Goal: Task Accomplishment & Management: Manage account settings

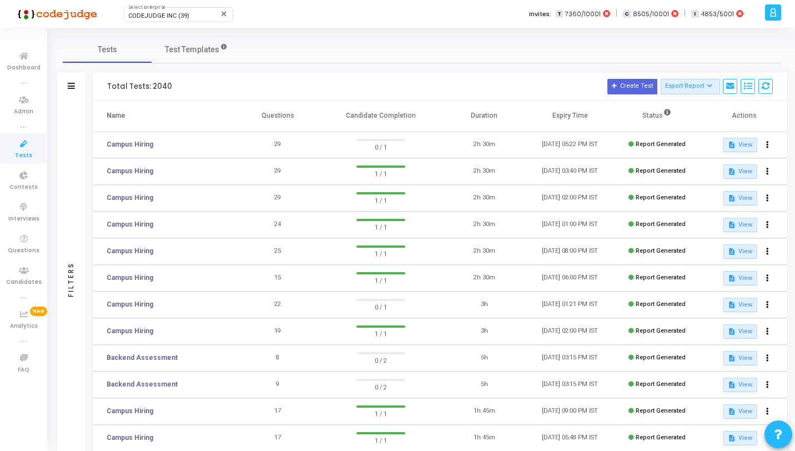
click at [21, 147] on icon at bounding box center [23, 144] width 23 height 14
click at [152, 17] on span "CODEJUDGE INC (39)" at bounding box center [158, 15] width 61 height 7
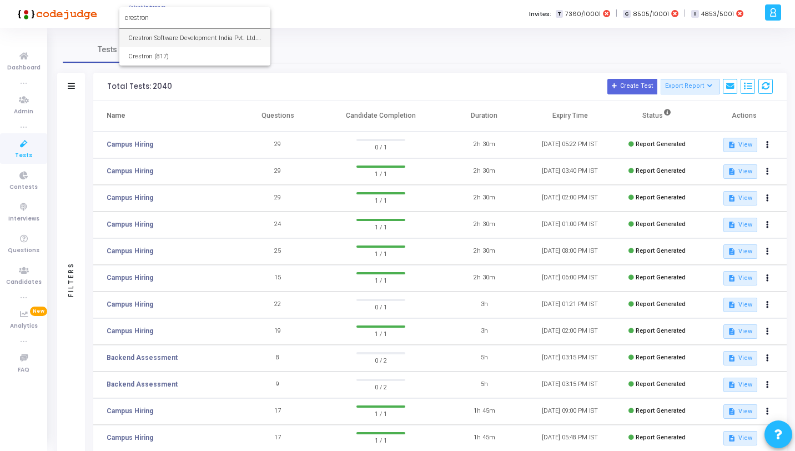
type input "crestron"
click at [164, 42] on span "Crestron Software Development India Pvt. Ltd. (644)" at bounding box center [194, 38] width 133 height 18
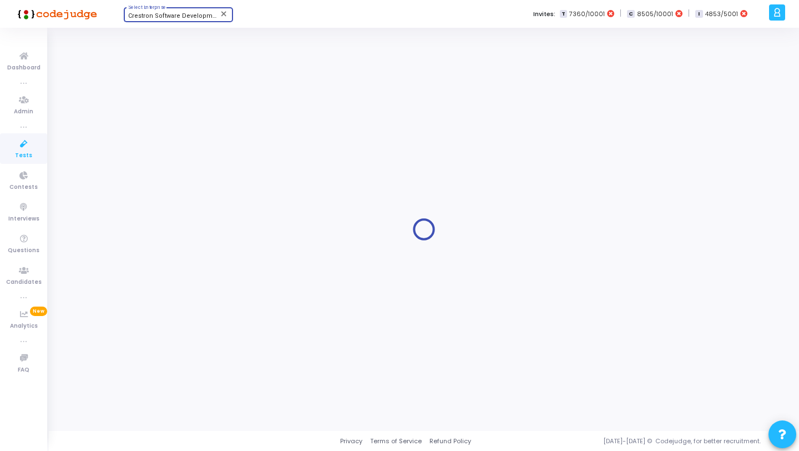
click at [23, 147] on icon at bounding box center [23, 144] width 23 height 14
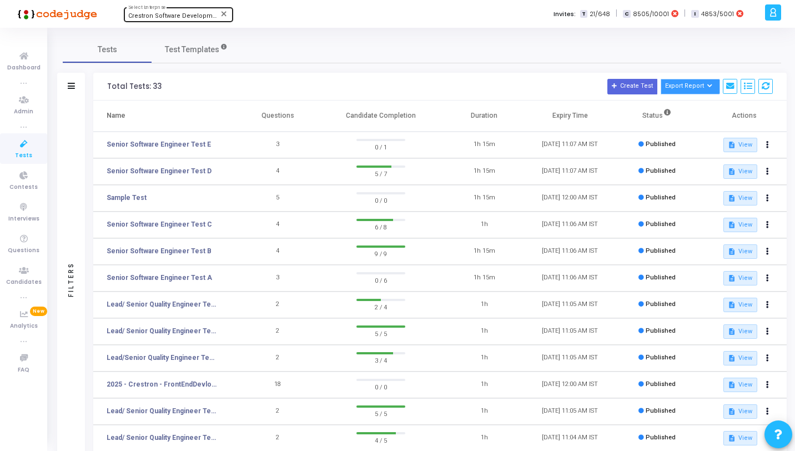
click at [709, 84] on icon at bounding box center [710, 86] width 6 height 6
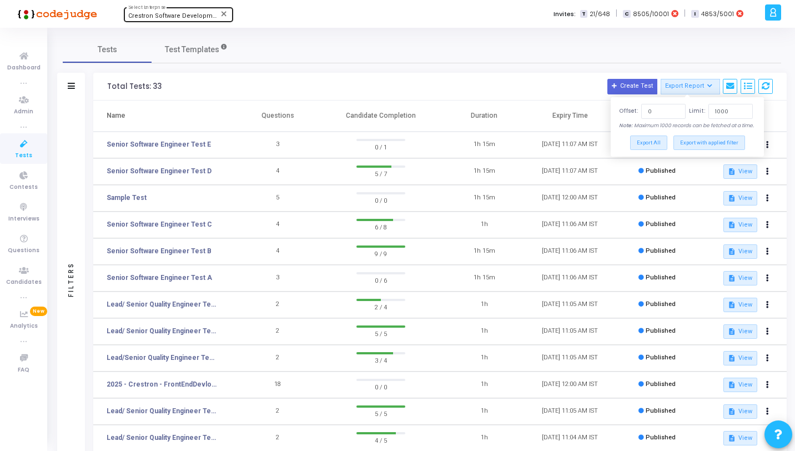
click at [68, 93] on div "Filters" at bounding box center [71, 87] width 28 height 28
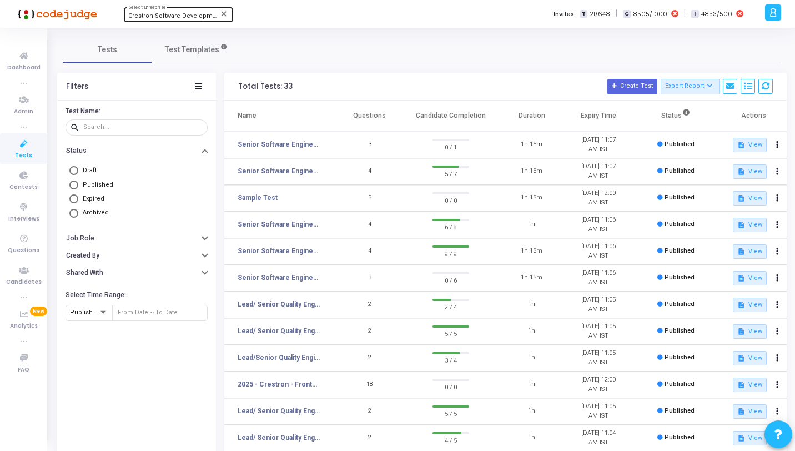
click at [96, 213] on span "Archived" at bounding box center [96, 212] width 26 height 7
click at [78, 213] on input "Archived" at bounding box center [73, 213] width 9 height 9
radio input "true"
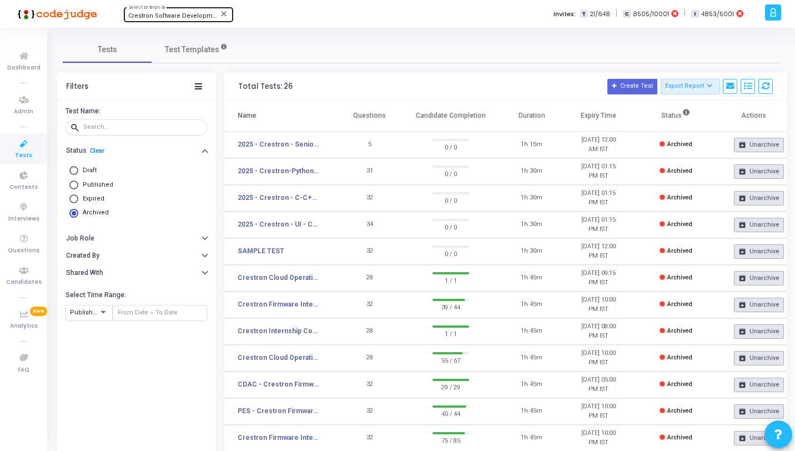
click at [96, 202] on span "Expired" at bounding box center [94, 198] width 22 height 7
click at [78, 203] on input "Expired" at bounding box center [73, 198] width 9 height 9
radio input "true"
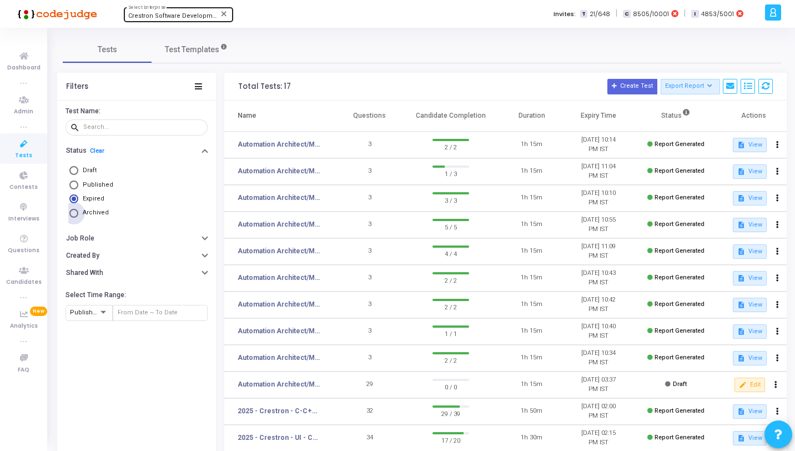
click at [96, 216] on span "Archived" at bounding box center [96, 212] width 26 height 7
click at [78, 217] on input "Archived" at bounding box center [73, 213] width 9 height 9
radio input "true"
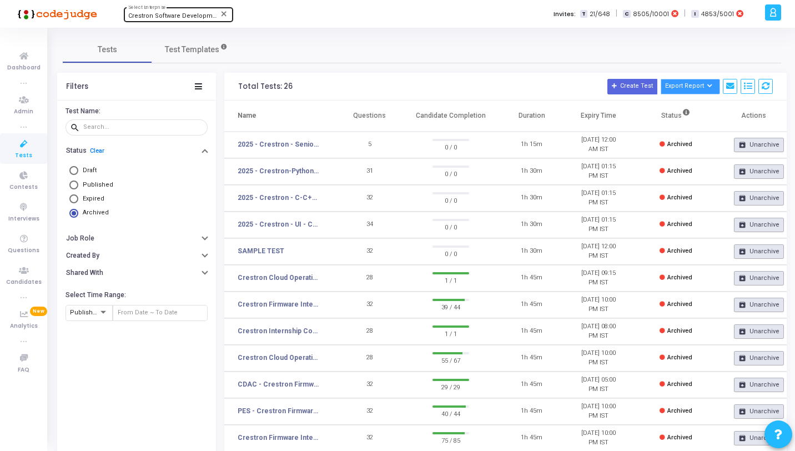
click at [700, 87] on button "Export Report" at bounding box center [690, 87] width 59 height 16
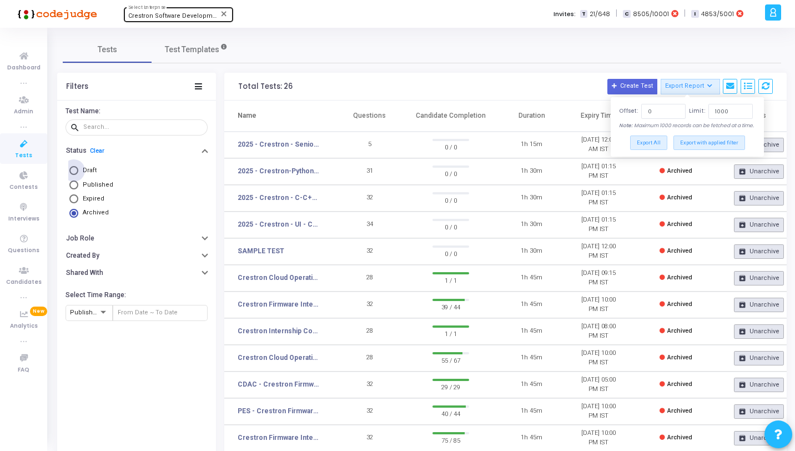
click at [83, 170] on span "Draft" at bounding box center [90, 170] width 14 height 7
click at [78, 170] on input "Draft" at bounding box center [73, 170] width 9 height 9
radio input "true"
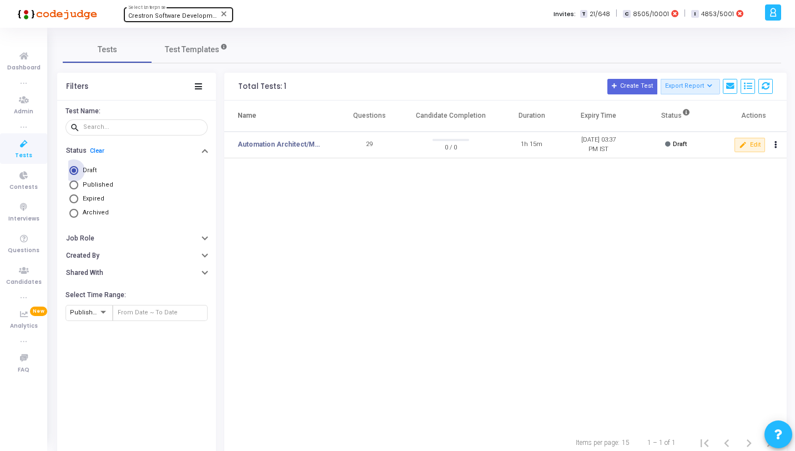
click at [83, 170] on span "Draft" at bounding box center [90, 170] width 14 height 7
click at [78, 170] on input "Draft" at bounding box center [73, 170] width 9 height 9
click at [91, 189] on span "Published" at bounding box center [95, 184] width 35 height 9
click at [78, 189] on input "Published" at bounding box center [73, 184] width 9 height 9
radio input "true"
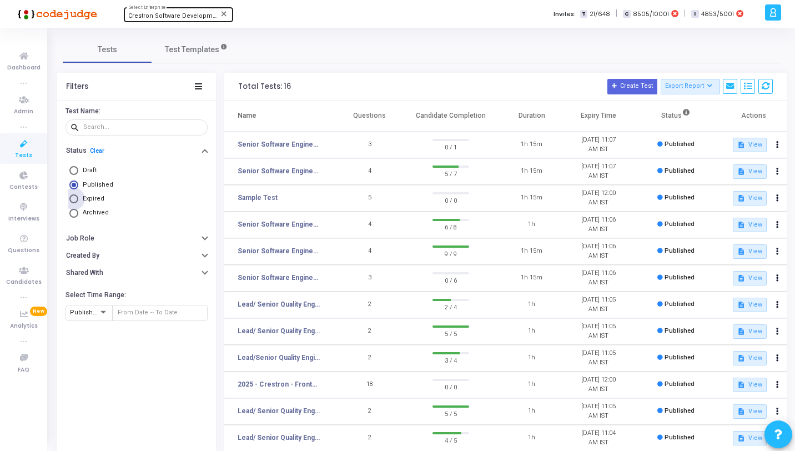
click at [95, 198] on span "Expired" at bounding box center [94, 198] width 22 height 7
click at [78, 198] on input "Expired" at bounding box center [73, 198] width 9 height 9
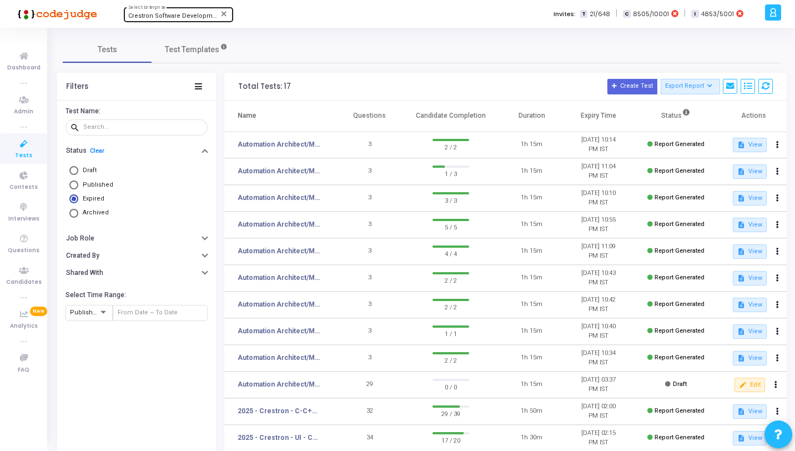
click at [95, 198] on span "Expired" at bounding box center [94, 198] width 22 height 7
click at [78, 198] on input "Expired" at bounding box center [73, 198] width 9 height 9
click at [22, 150] on icon at bounding box center [23, 144] width 23 height 14
click at [96, 152] on link "Clear" at bounding box center [97, 150] width 14 height 7
radio input "false"
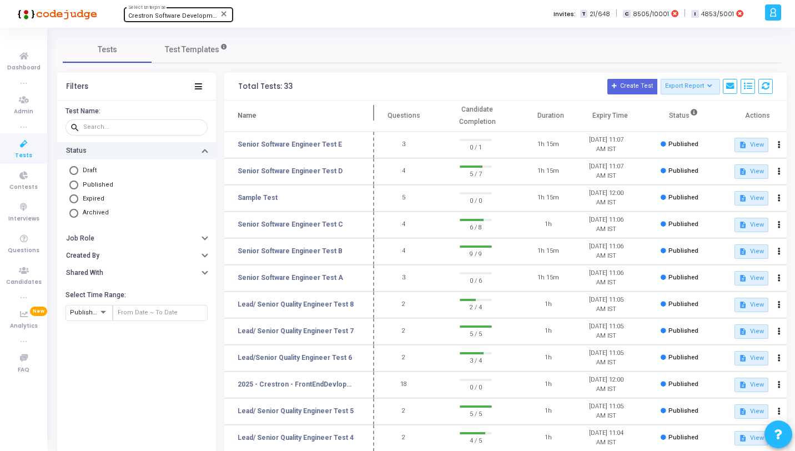
drag, startPoint x: 333, startPoint y: 113, endPoint x: 371, endPoint y: 113, distance: 38.3
click at [371, 113] on span at bounding box center [374, 115] width 11 height 31
click at [318, 146] on link "Senior Software Engineer Test E" at bounding box center [290, 144] width 104 height 10
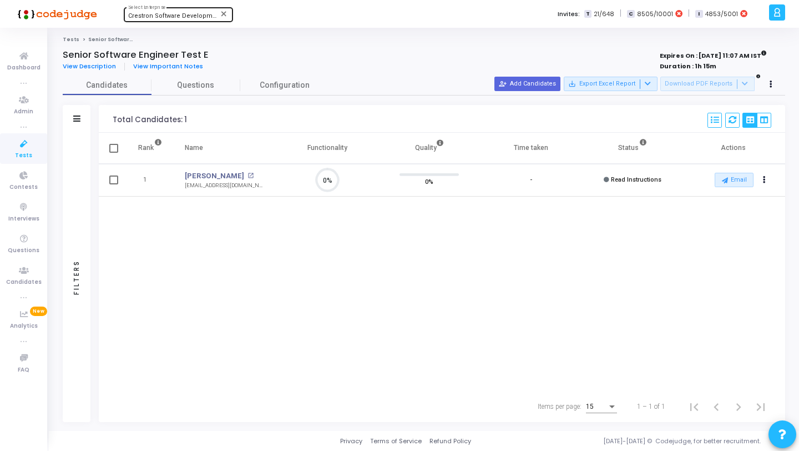
scroll to position [23, 28]
click at [76, 142] on div "Filters" at bounding box center [77, 277] width 28 height 289
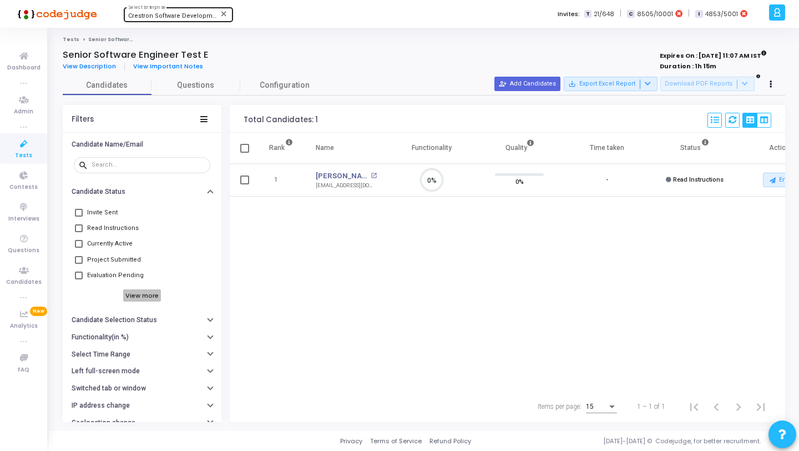
click at [138, 297] on h6 "View more" at bounding box center [142, 295] width 38 height 12
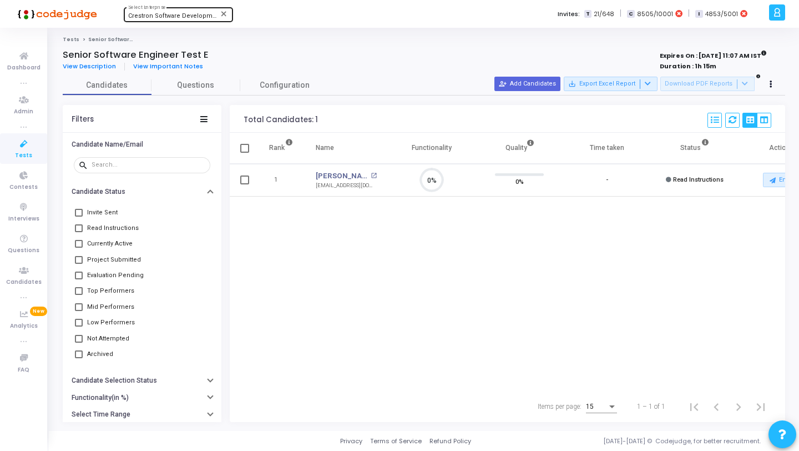
click at [106, 359] on span "Archived" at bounding box center [100, 354] width 26 height 13
click at [79, 359] on input "Archived" at bounding box center [78, 358] width 1 height 1
click at [106, 359] on span "Archived" at bounding box center [100, 354] width 26 height 13
click at [79, 359] on input "Archived" at bounding box center [78, 358] width 1 height 1
checkbox input "false"
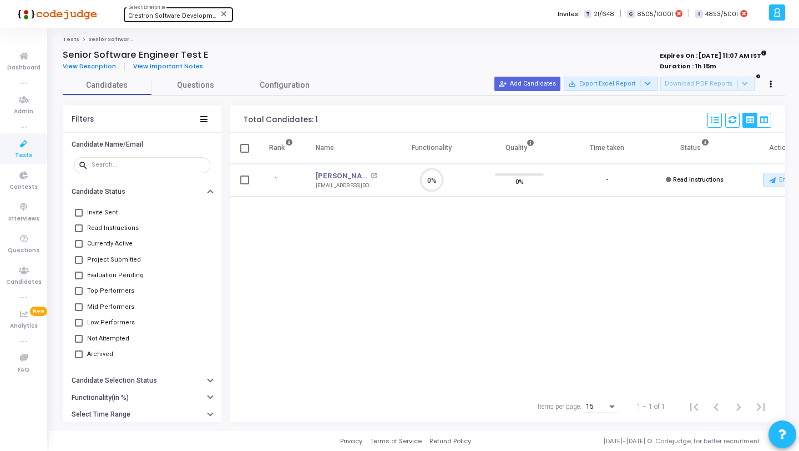
scroll to position [0, 41]
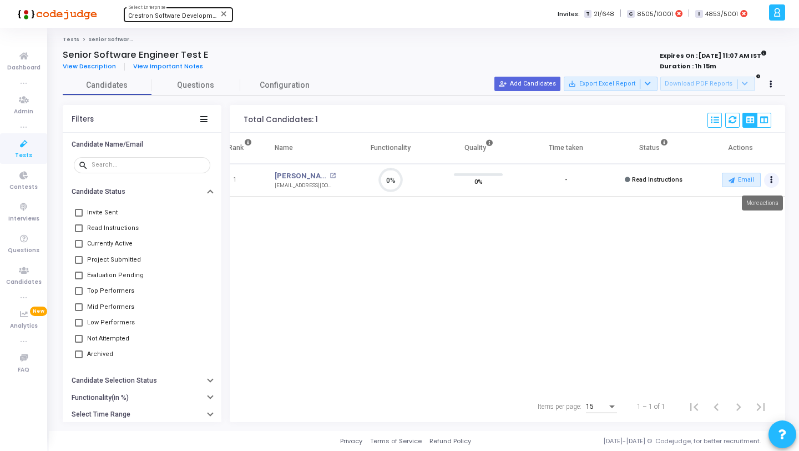
click at [774, 180] on button "Actions" at bounding box center [772, 181] width 16 height 16
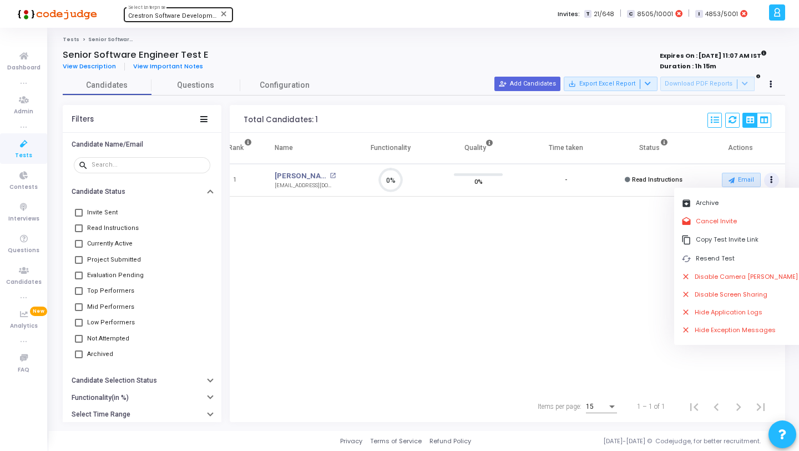
click at [378, 232] on div "Rank Name Functionality Quality Time taken Status Actions 1 [PERSON_NAME] open_…" at bounding box center [508, 262] width 556 height 258
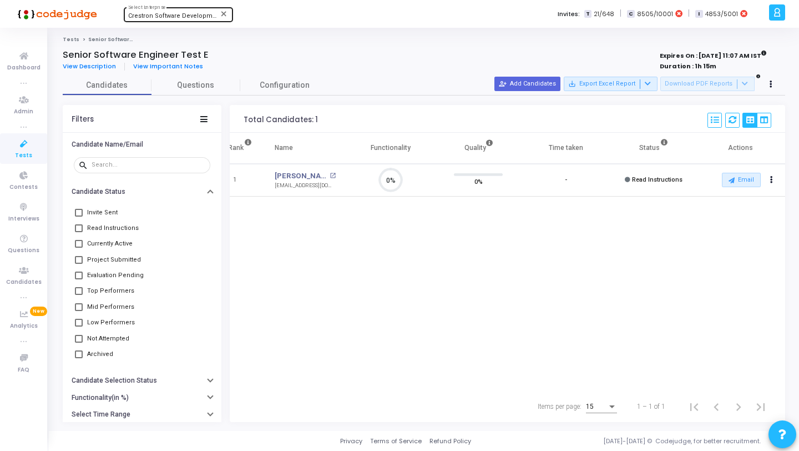
click at [23, 145] on icon at bounding box center [23, 144] width 23 height 14
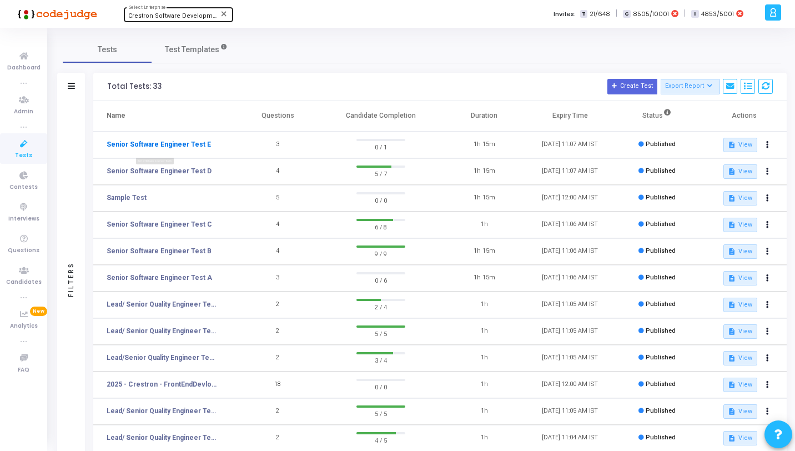
click at [184, 143] on link "Senior Software Engineer Test E" at bounding box center [159, 144] width 104 height 10
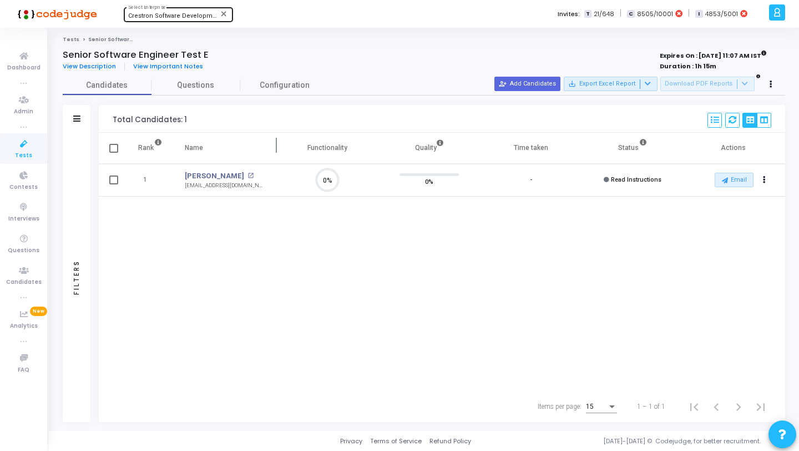
scroll to position [5, 5]
click at [213, 93] on link "Questions" at bounding box center [196, 85] width 89 height 19
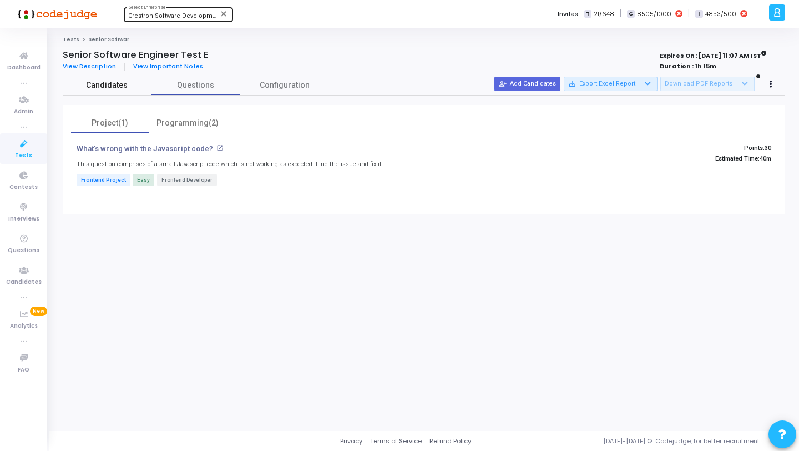
click at [117, 89] on span "Candidates" at bounding box center [107, 85] width 89 height 12
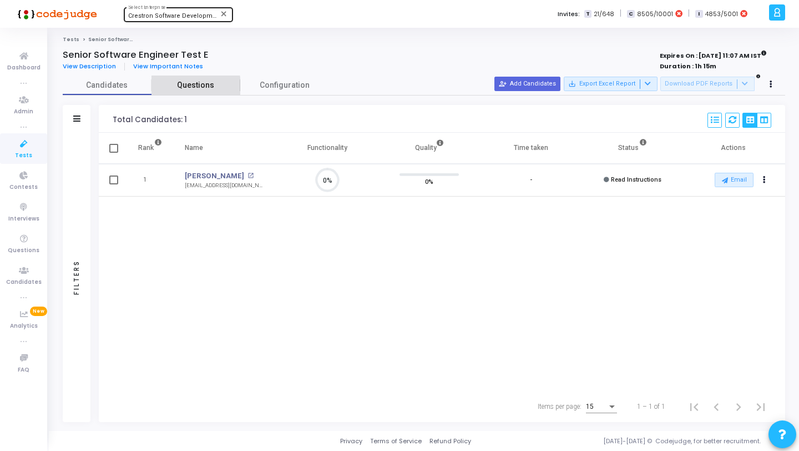
click at [157, 90] on span "Questions" at bounding box center [196, 85] width 89 height 12
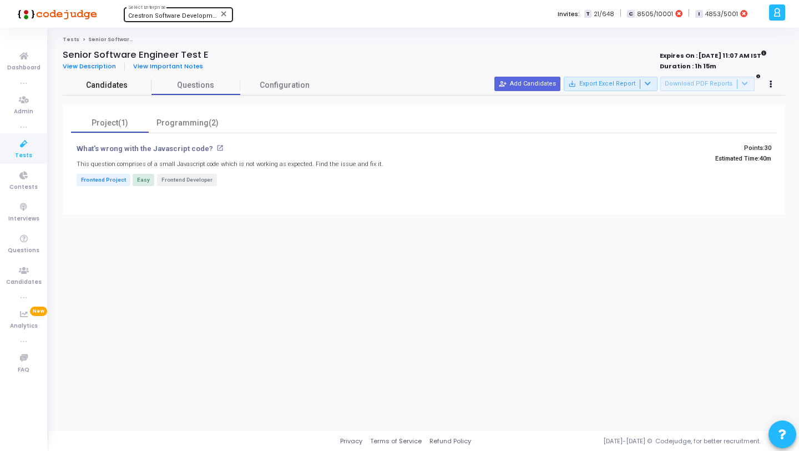
click at [114, 83] on span "Candidates" at bounding box center [107, 85] width 89 height 12
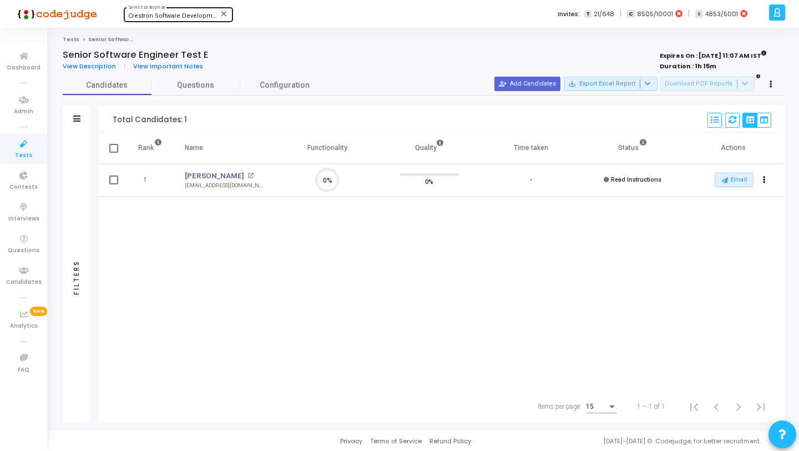
click at [21, 151] on span "Tests" at bounding box center [23, 155] width 17 height 9
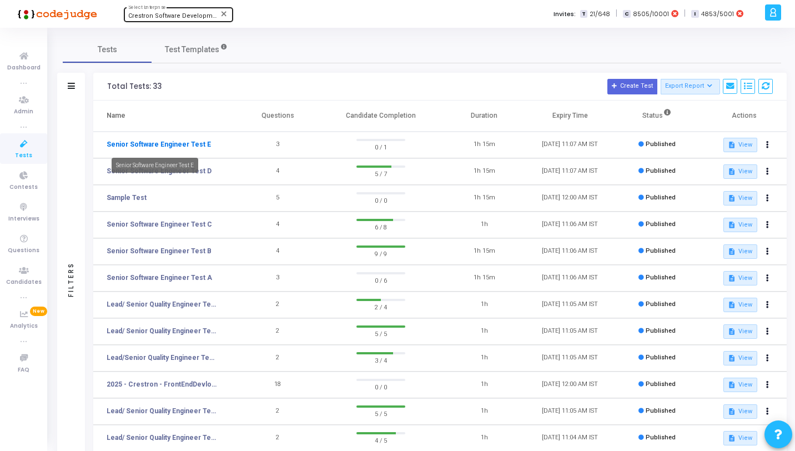
click at [182, 143] on link "Senior Software Engineer Test E" at bounding box center [159, 144] width 104 height 10
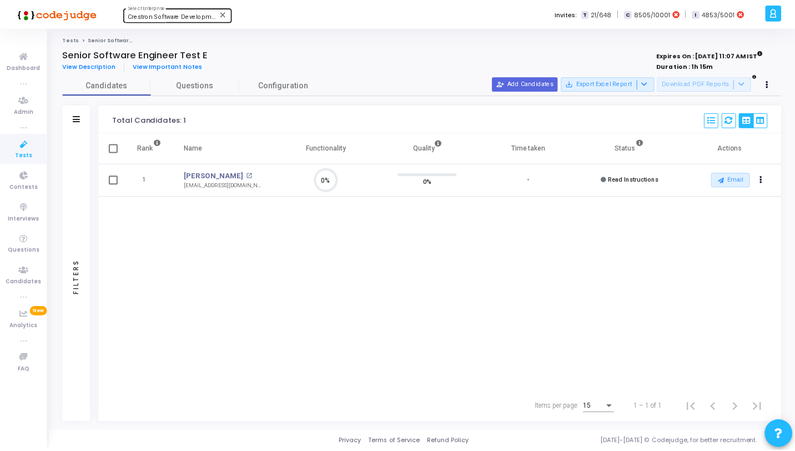
scroll to position [23, 28]
click at [31, 143] on icon at bounding box center [23, 144] width 23 height 14
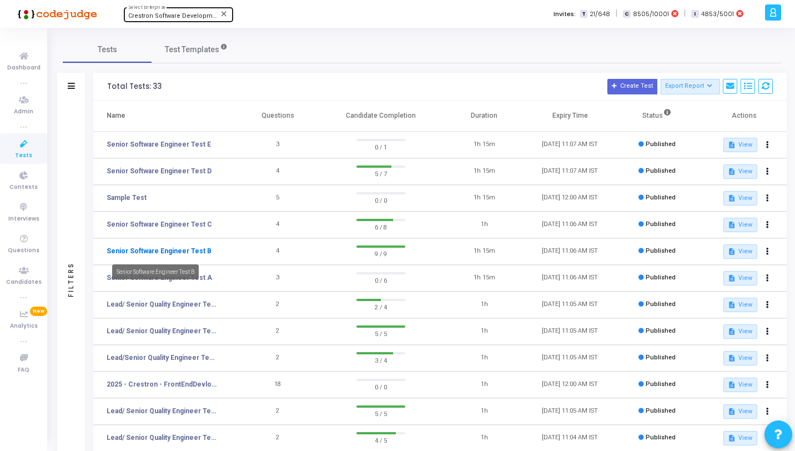
click at [139, 254] on link "Senior Software Engineer Test B" at bounding box center [159, 251] width 105 height 10
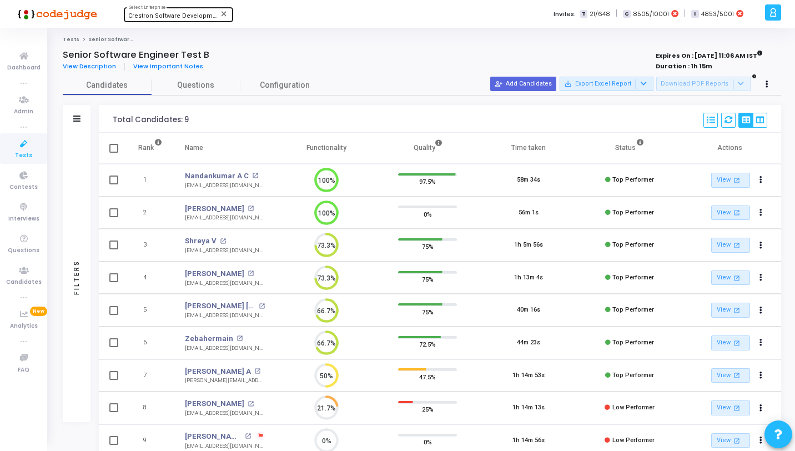
click at [28, 144] on icon at bounding box center [23, 144] width 23 height 14
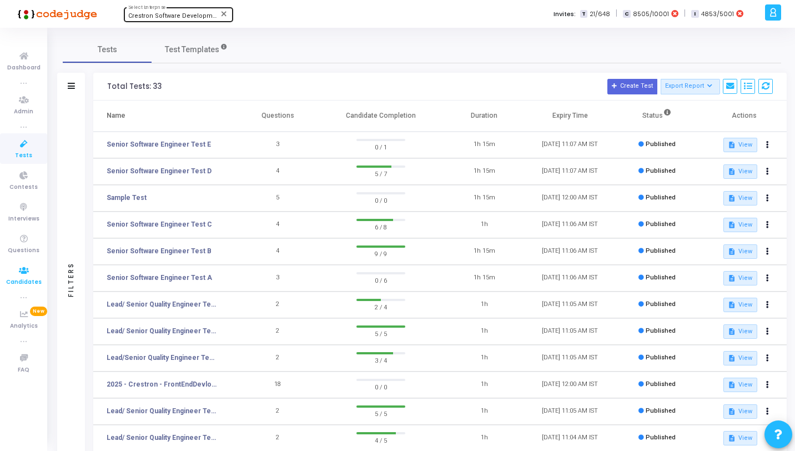
click at [28, 276] on icon at bounding box center [23, 271] width 23 height 14
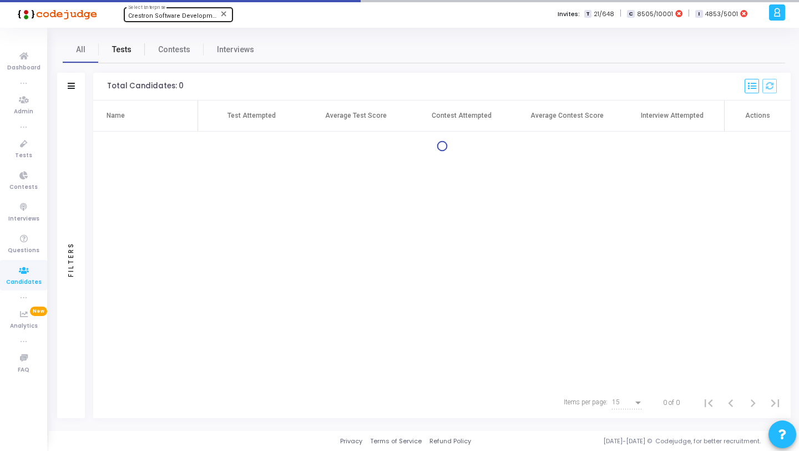
click at [116, 50] on span "Tests" at bounding box center [121, 50] width 19 height 12
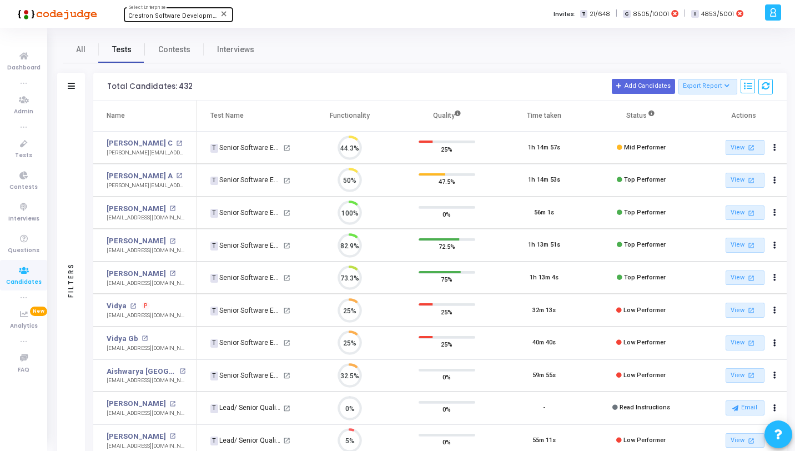
scroll to position [23, 28]
click at [69, 87] on icon at bounding box center [71, 86] width 7 height 6
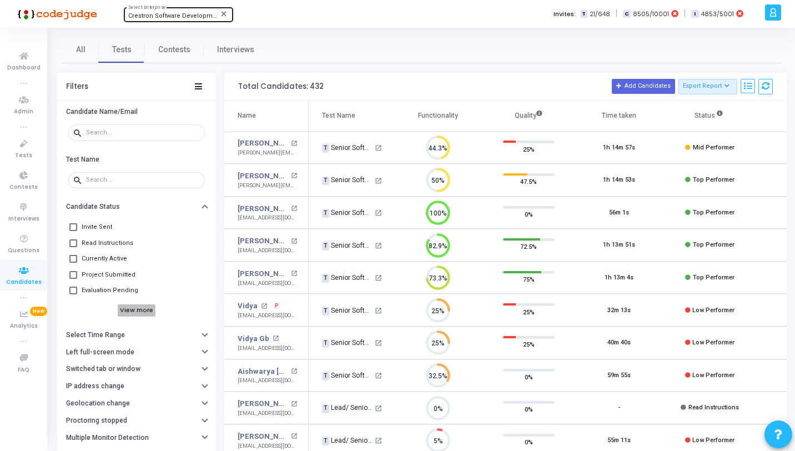
click at [130, 310] on h6 "View more" at bounding box center [137, 310] width 38 height 12
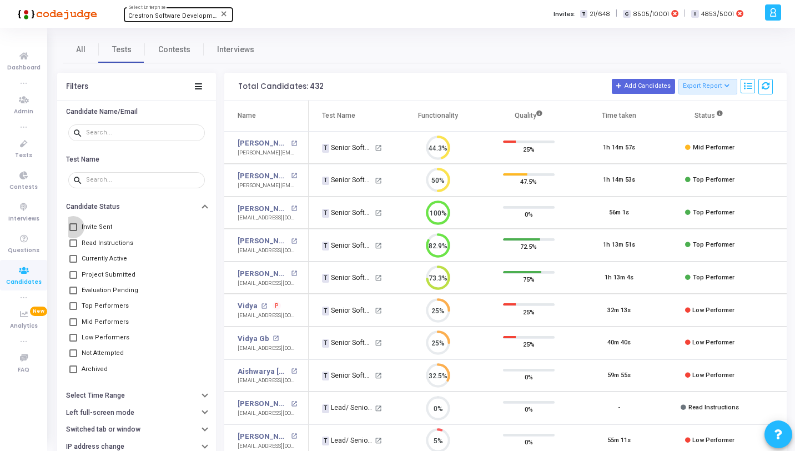
click at [85, 224] on span "Invite Sent" at bounding box center [97, 226] width 31 height 13
click at [73, 231] on input "Invite Sent" at bounding box center [73, 231] width 1 height 1
checkbox input "true"
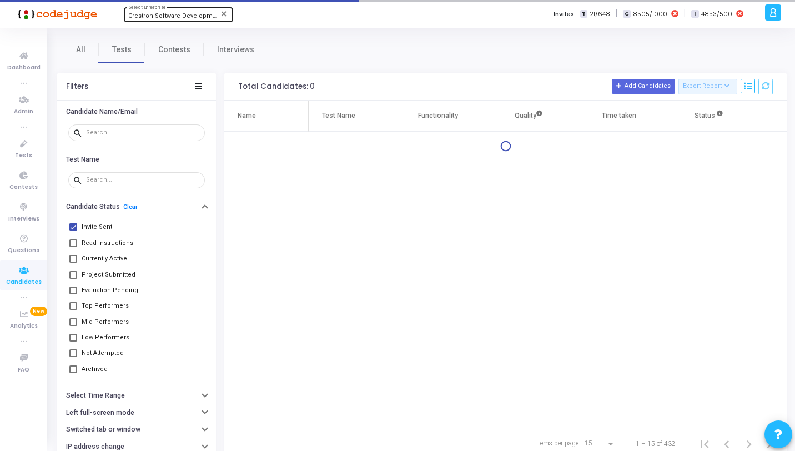
click at [88, 246] on span "Read Instructions" at bounding box center [108, 243] width 52 height 13
click at [73, 247] on input "Read Instructions" at bounding box center [73, 247] width 1 height 1
checkbox input "true"
click at [88, 262] on span "Currently Active" at bounding box center [105, 258] width 46 height 13
click at [73, 263] on input "Currently Active" at bounding box center [73, 263] width 1 height 1
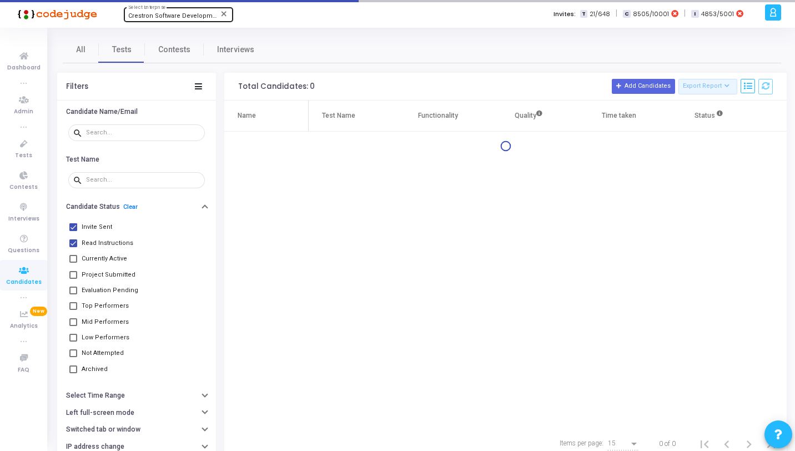
checkbox input "true"
click at [94, 277] on span "Project Submitted" at bounding box center [109, 274] width 54 height 13
click at [73, 279] on input "Project Submitted" at bounding box center [73, 279] width 1 height 1
checkbox input "true"
click at [94, 290] on span "Evaluation Pending" at bounding box center [110, 290] width 57 height 13
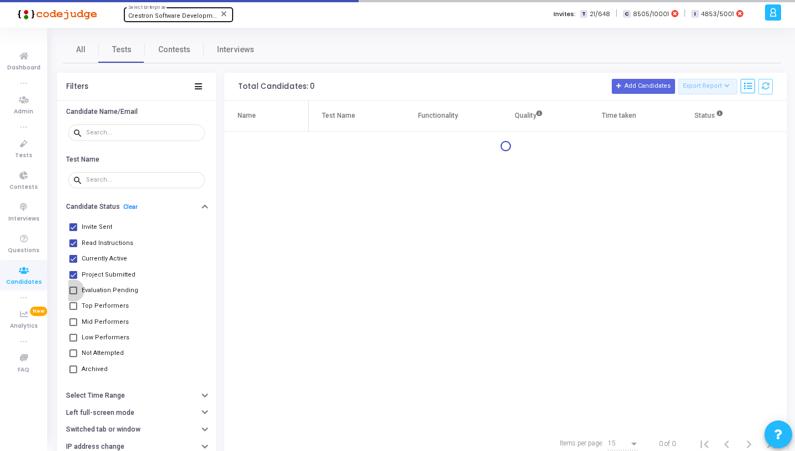
click at [73, 294] on input "Evaluation Pending" at bounding box center [73, 294] width 1 height 1
checkbox input "true"
click at [94, 311] on span "Top Performers" at bounding box center [105, 305] width 47 height 13
click at [73, 310] on input "Top Performers" at bounding box center [73, 310] width 1 height 1
checkbox input "true"
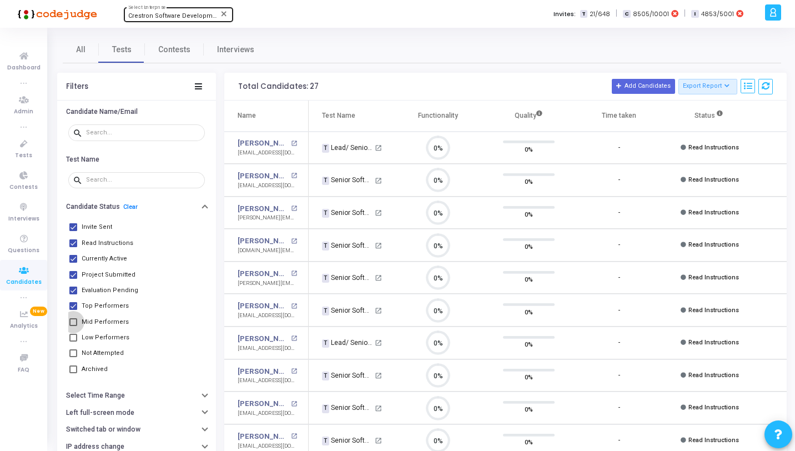
click at [97, 323] on span "Mid Performers" at bounding box center [105, 321] width 47 height 13
click at [73, 326] on input "Mid Performers" at bounding box center [73, 326] width 1 height 1
checkbox input "true"
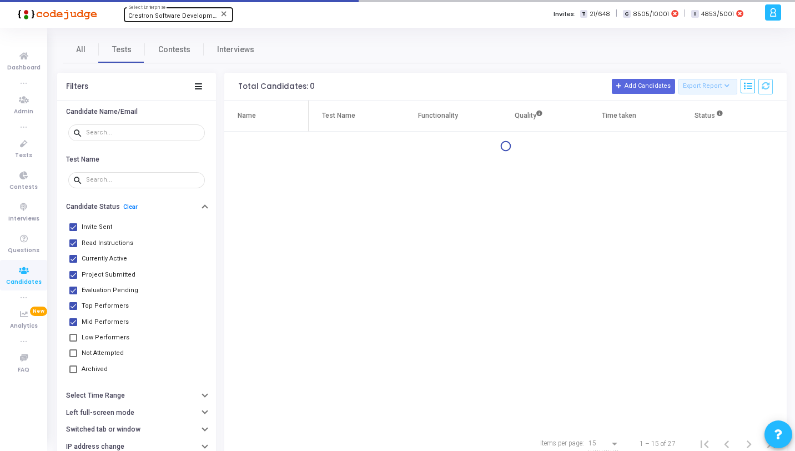
click at [97, 334] on span "Low Performers" at bounding box center [106, 337] width 48 height 13
click at [73, 341] on input "Low Performers" at bounding box center [73, 341] width 1 height 1
checkbox input "true"
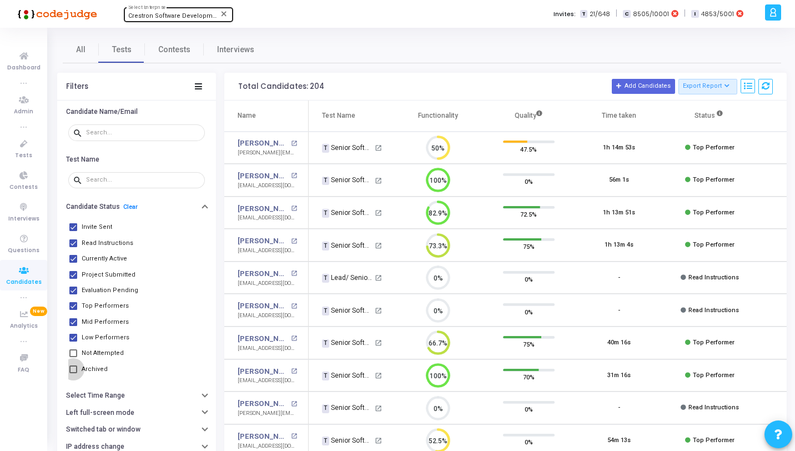
click at [85, 370] on span "Archived" at bounding box center [95, 369] width 26 height 13
click at [73, 373] on input "Archived" at bounding box center [73, 373] width 1 height 1
checkbox input "true"
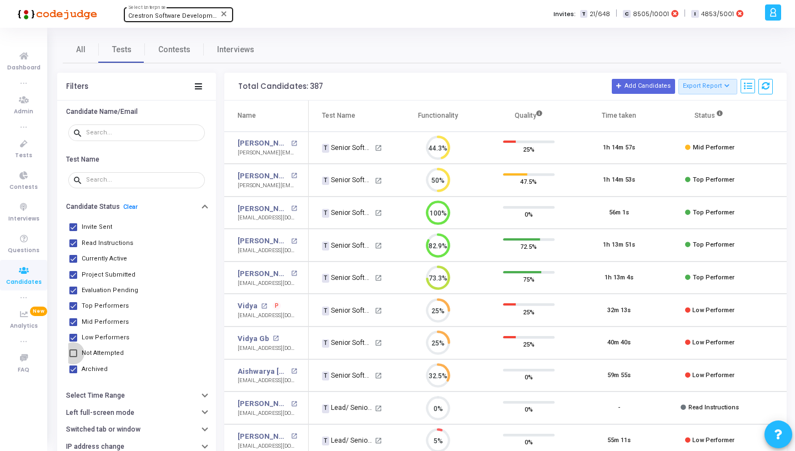
click at [87, 354] on span "Not Attempted" at bounding box center [103, 352] width 42 height 13
click at [73, 357] on input "Not Attempted" at bounding box center [73, 357] width 1 height 1
checkbox input "true"
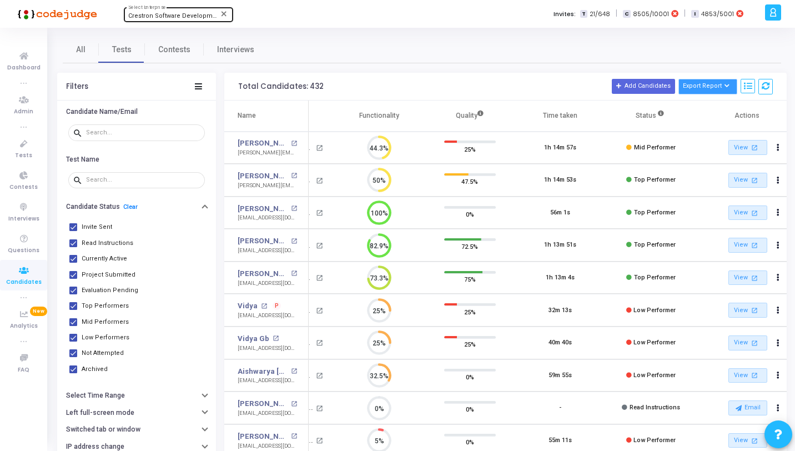
click at [718, 86] on button "Export Report" at bounding box center [707, 87] width 59 height 16
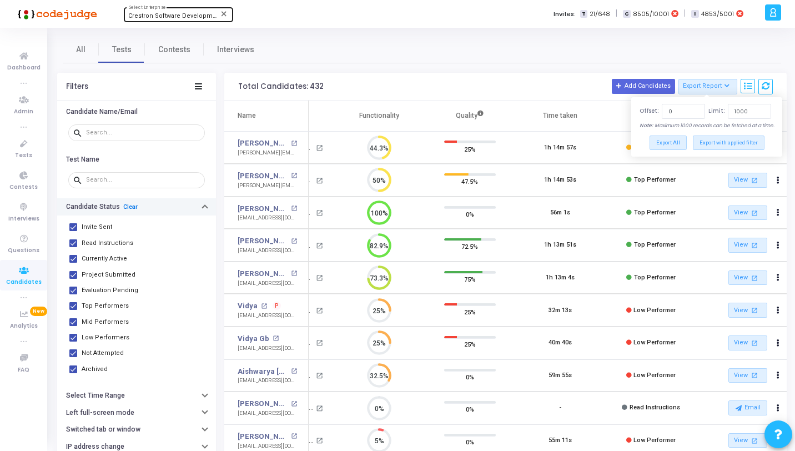
click at [128, 205] on link "Clear" at bounding box center [130, 206] width 14 height 7
checkbox input "false"
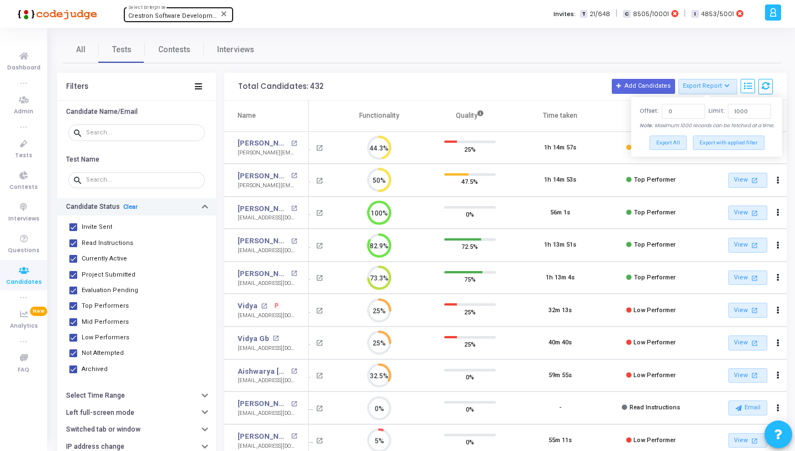
checkbox input "false"
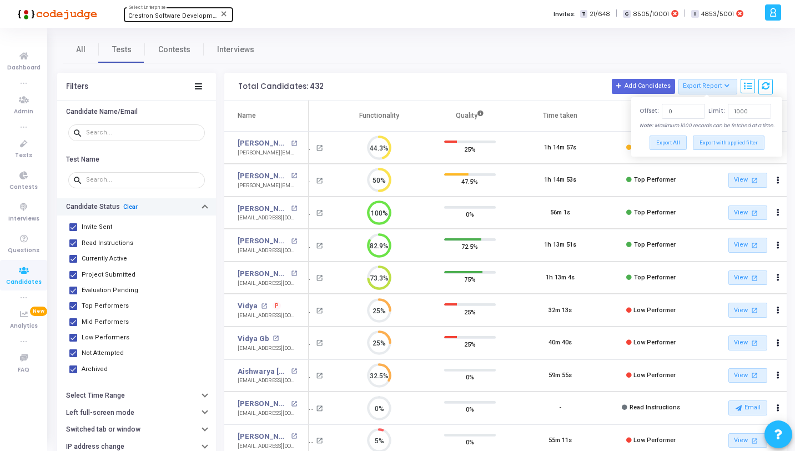
checkbox input "false"
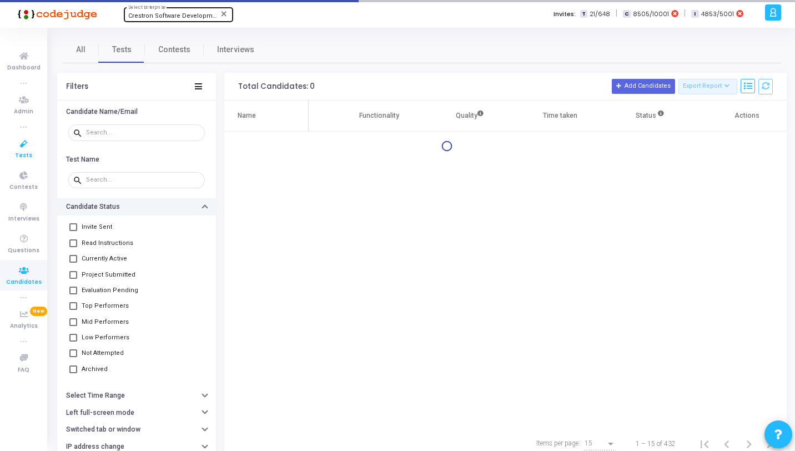
click at [24, 144] on icon at bounding box center [23, 144] width 23 height 14
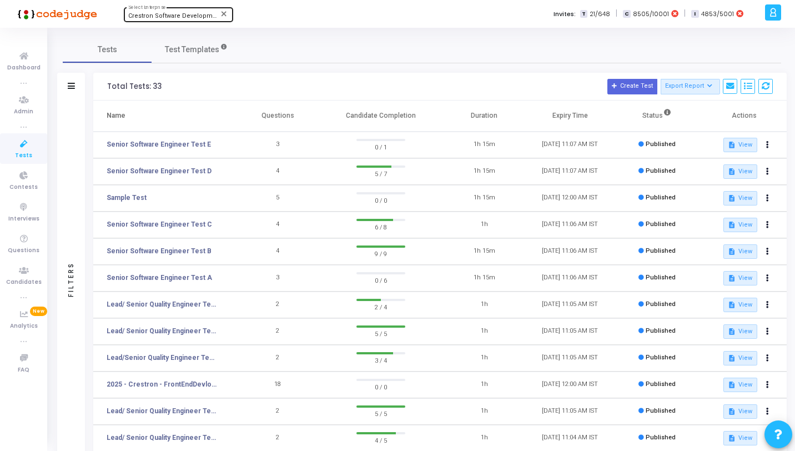
click at [23, 143] on icon at bounding box center [23, 144] width 23 height 14
